Goal: Information Seeking & Learning: Learn about a topic

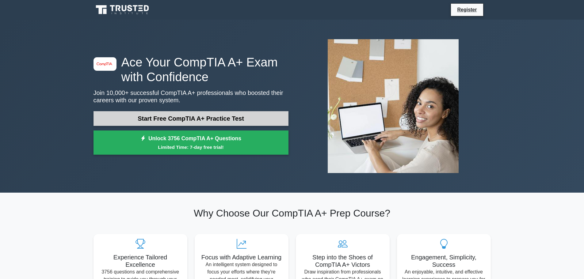
click at [220, 114] on link "Start Free CompTIA A+ Practice Test" at bounding box center [190, 118] width 195 height 15
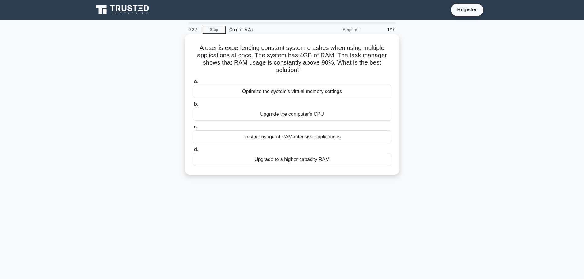
click at [273, 162] on div "Upgrade to a higher capacity RAM" at bounding box center [292, 159] width 198 height 13
click at [193, 152] on input "d. Upgrade to a higher capacity RAM" at bounding box center [193, 150] width 0 height 4
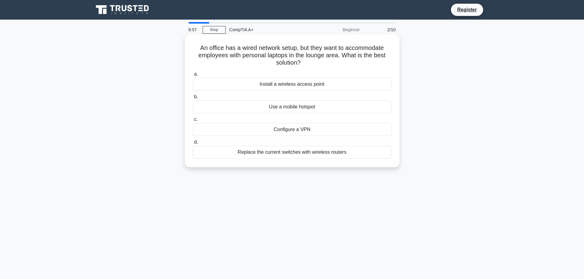
click at [301, 82] on div "Install a wireless access point" at bounding box center [292, 84] width 198 height 13
click at [193, 76] on input "a. Install a wireless access point" at bounding box center [193, 74] width 0 height 4
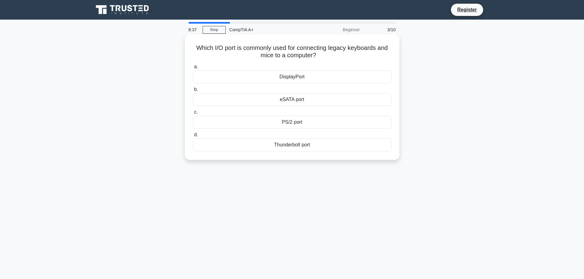
click at [296, 123] on div "PS/2 port" at bounding box center [292, 122] width 198 height 13
click at [193, 114] on input "c. PS/2 port" at bounding box center [193, 112] width 0 height 4
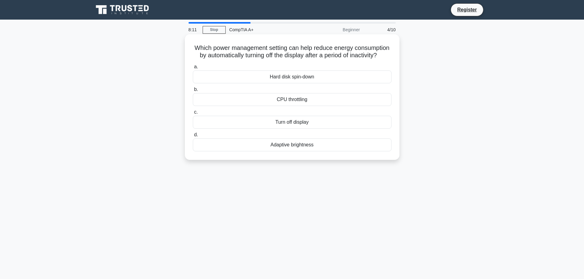
click at [305, 83] on div "Hard disk spin-down" at bounding box center [292, 76] width 198 height 13
click at [193, 69] on input "a. Hard disk spin-down" at bounding box center [193, 67] width 0 height 4
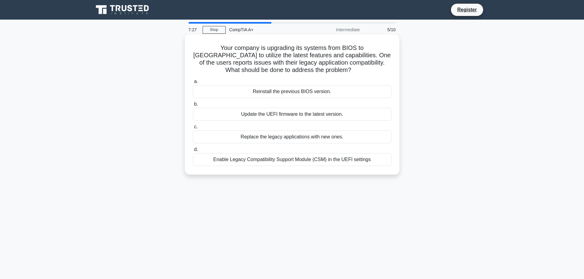
click at [316, 159] on div "Enable Legacy Compatibility Support Module (CSM) in the UEFI settings" at bounding box center [292, 159] width 198 height 13
click at [193, 152] on input "d. Enable Legacy Compatibility Support Module (CSM) in the UEFI settings" at bounding box center [193, 150] width 0 height 4
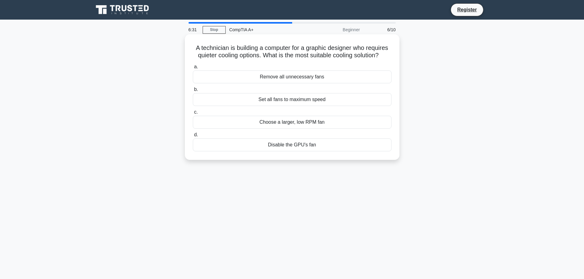
click at [329, 126] on div "Choose a larger, low RPM fan" at bounding box center [292, 122] width 198 height 13
click at [193, 114] on input "c. Choose a larger, low RPM fan" at bounding box center [193, 112] width 0 height 4
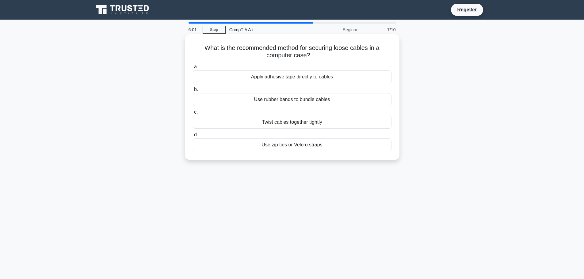
click at [348, 102] on div "Use rubber bands to bundle cables" at bounding box center [292, 99] width 198 height 13
click at [193, 92] on input "b. Use rubber bands to bundle cables" at bounding box center [193, 90] width 0 height 4
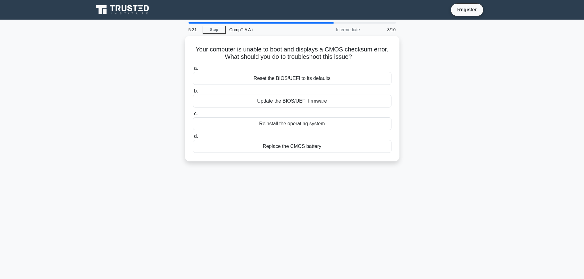
click at [348, 102] on div "Update the BIOS/UEFI firmware" at bounding box center [292, 101] width 198 height 13
click at [193, 93] on input "b. Update the BIOS/UEFI firmware" at bounding box center [193, 91] width 0 height 4
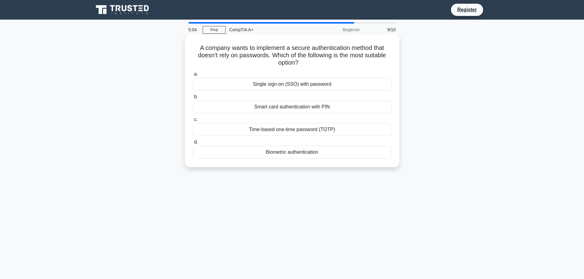
click at [332, 132] on div "Time-based one-time password (TOTP)" at bounding box center [292, 129] width 198 height 13
click at [193, 122] on input "c. Time-based one-time password (TOTP)" at bounding box center [193, 120] width 0 height 4
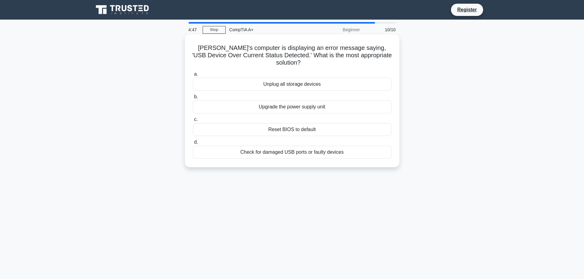
click at [323, 146] on div "Check for damaged USB ports or faulty devices" at bounding box center [292, 152] width 198 height 13
click at [193, 144] on input "d. Check for damaged USB ports or faulty devices" at bounding box center [193, 142] width 0 height 4
